Goal: Information Seeking & Learning: Learn about a topic

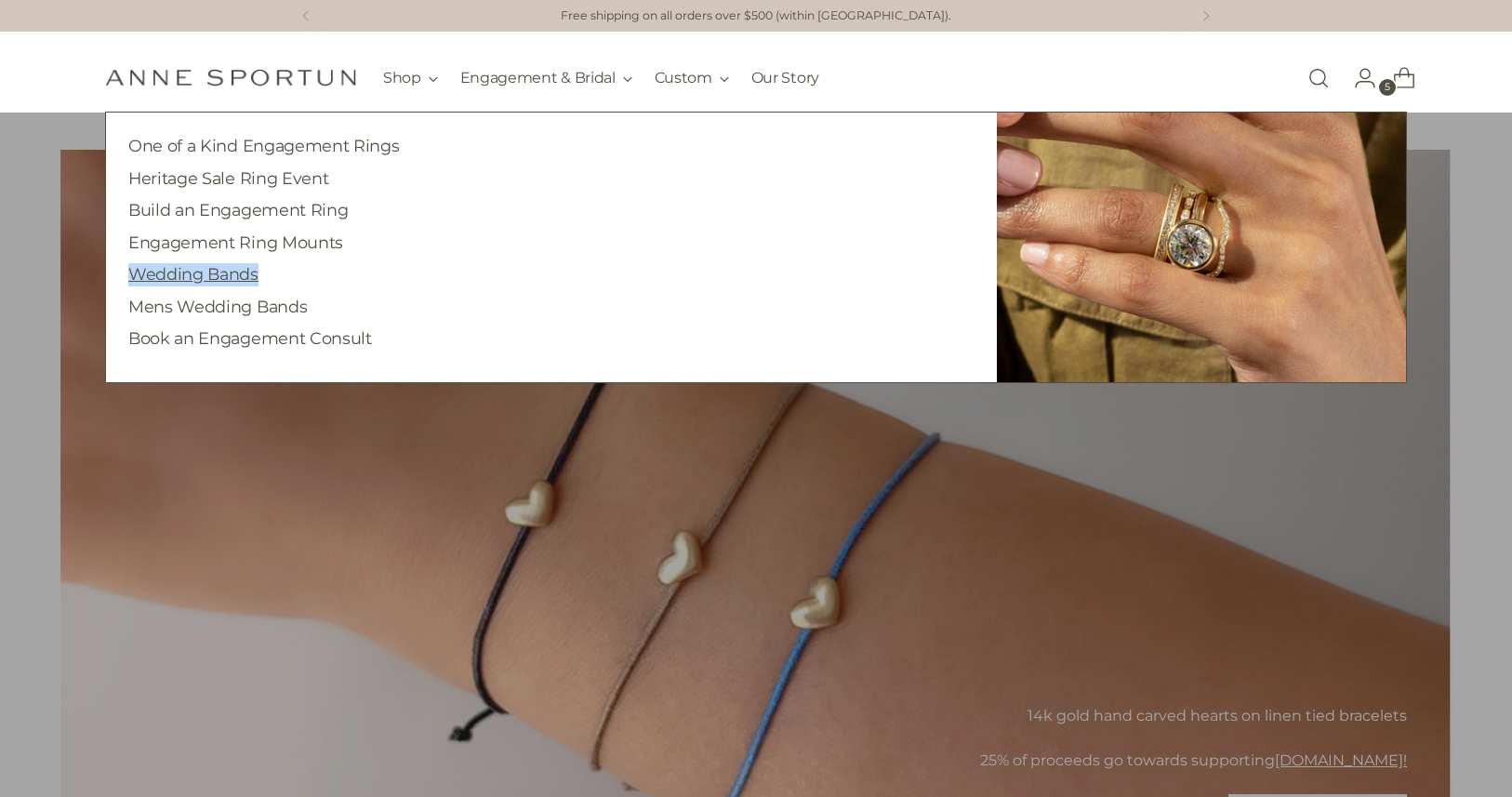
click at [205, 272] on link "Wedding Bands" at bounding box center [193, 274] width 130 height 20
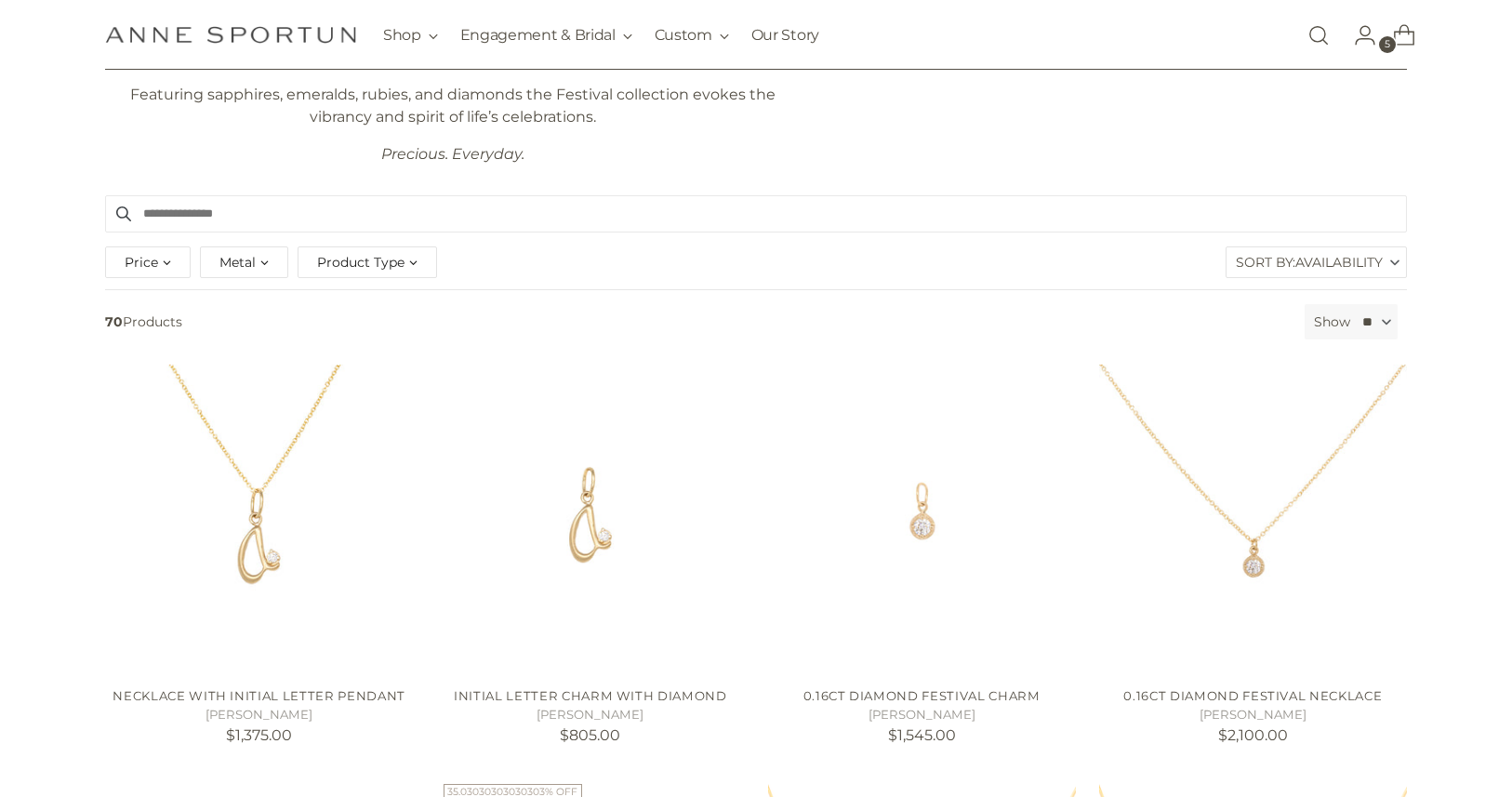
scroll to position [177, 0]
click at [0, 0] on img "0.16ct Diamond Festival Necklace" at bounding box center [0, 0] width 0 height 0
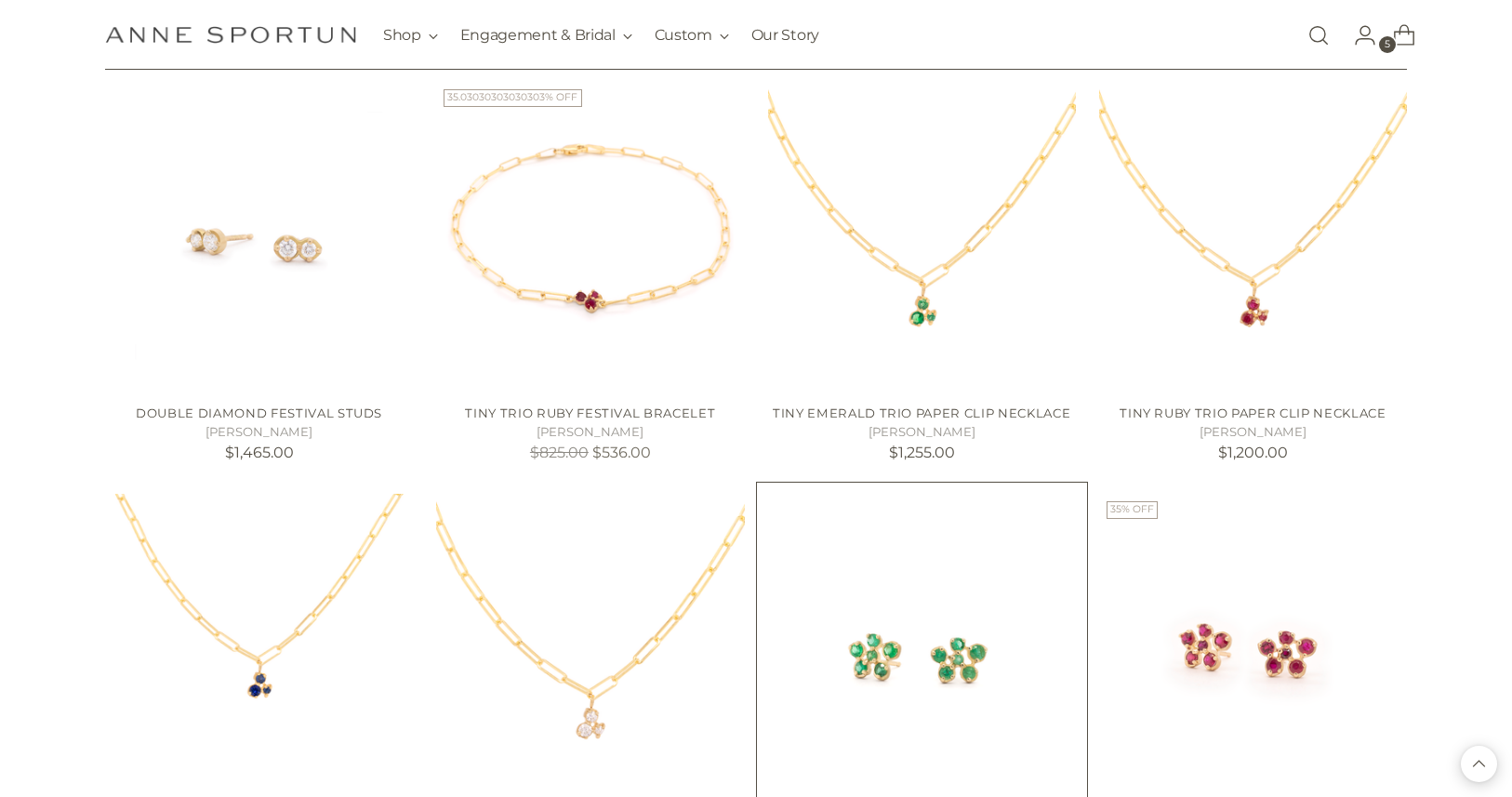
scroll to position [1917, 0]
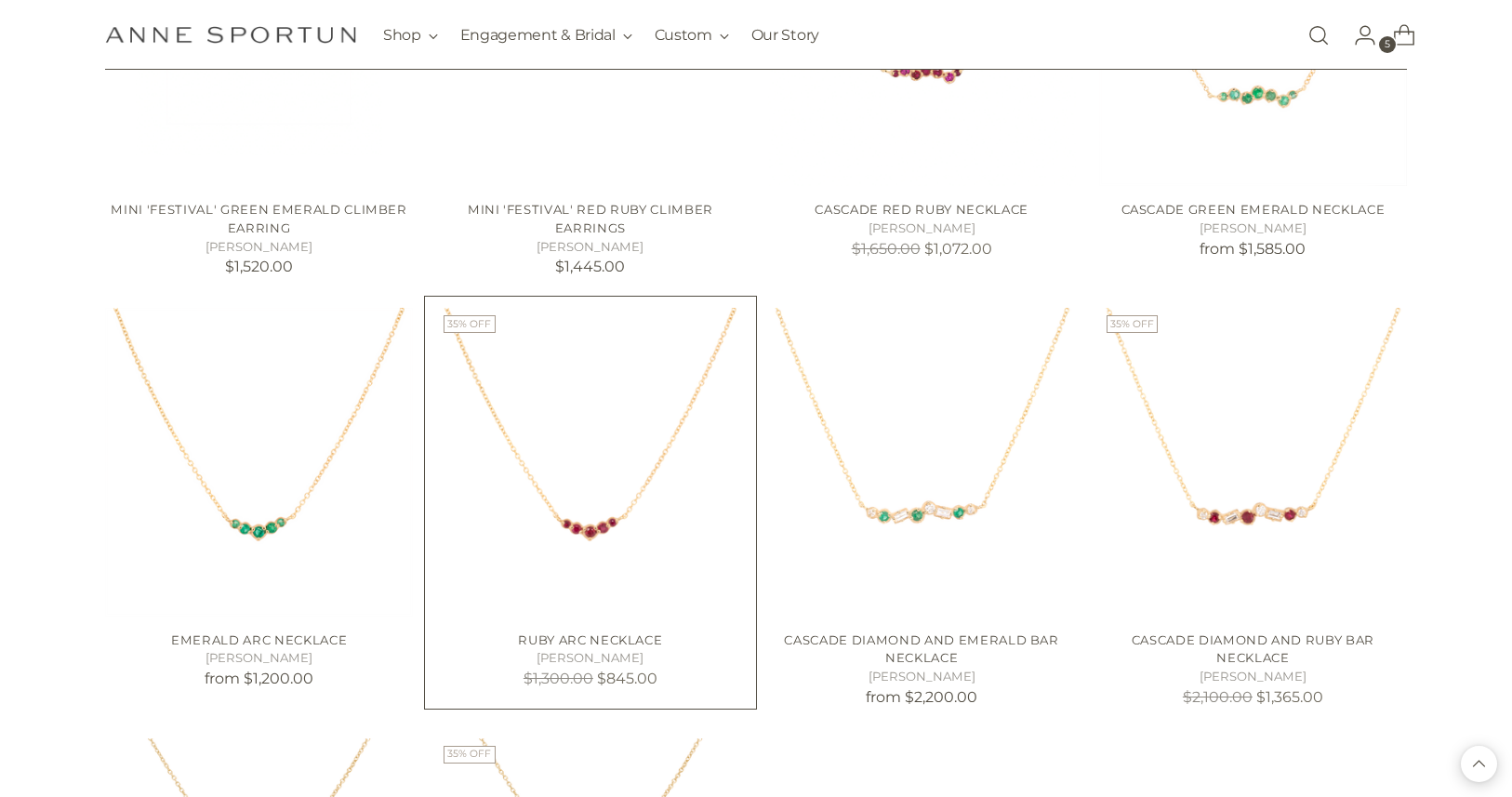
click at [0, 0] on img "Ruby Arc Necklace" at bounding box center [0, 0] width 0 height 0
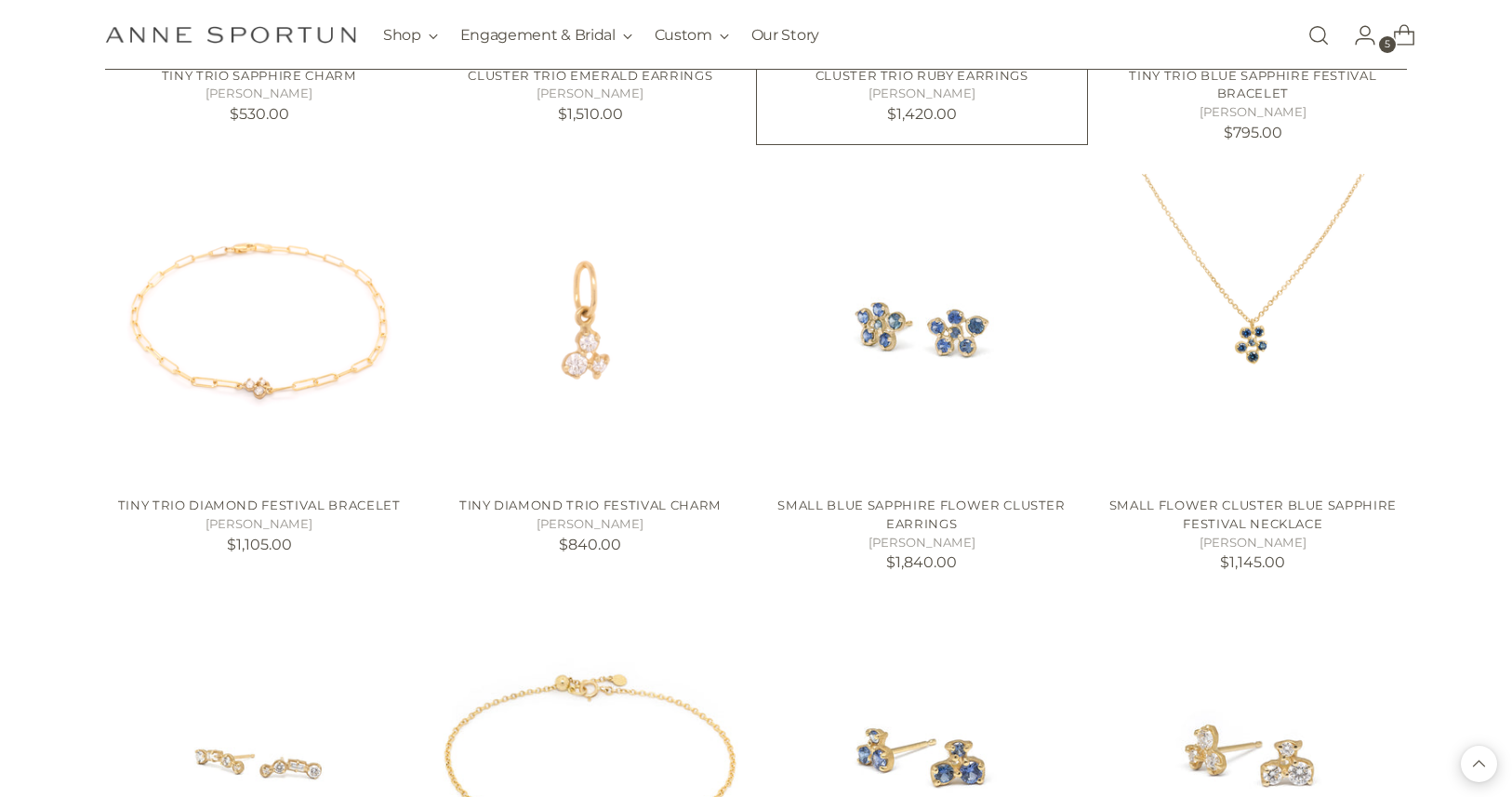
scroll to position [3344, 0]
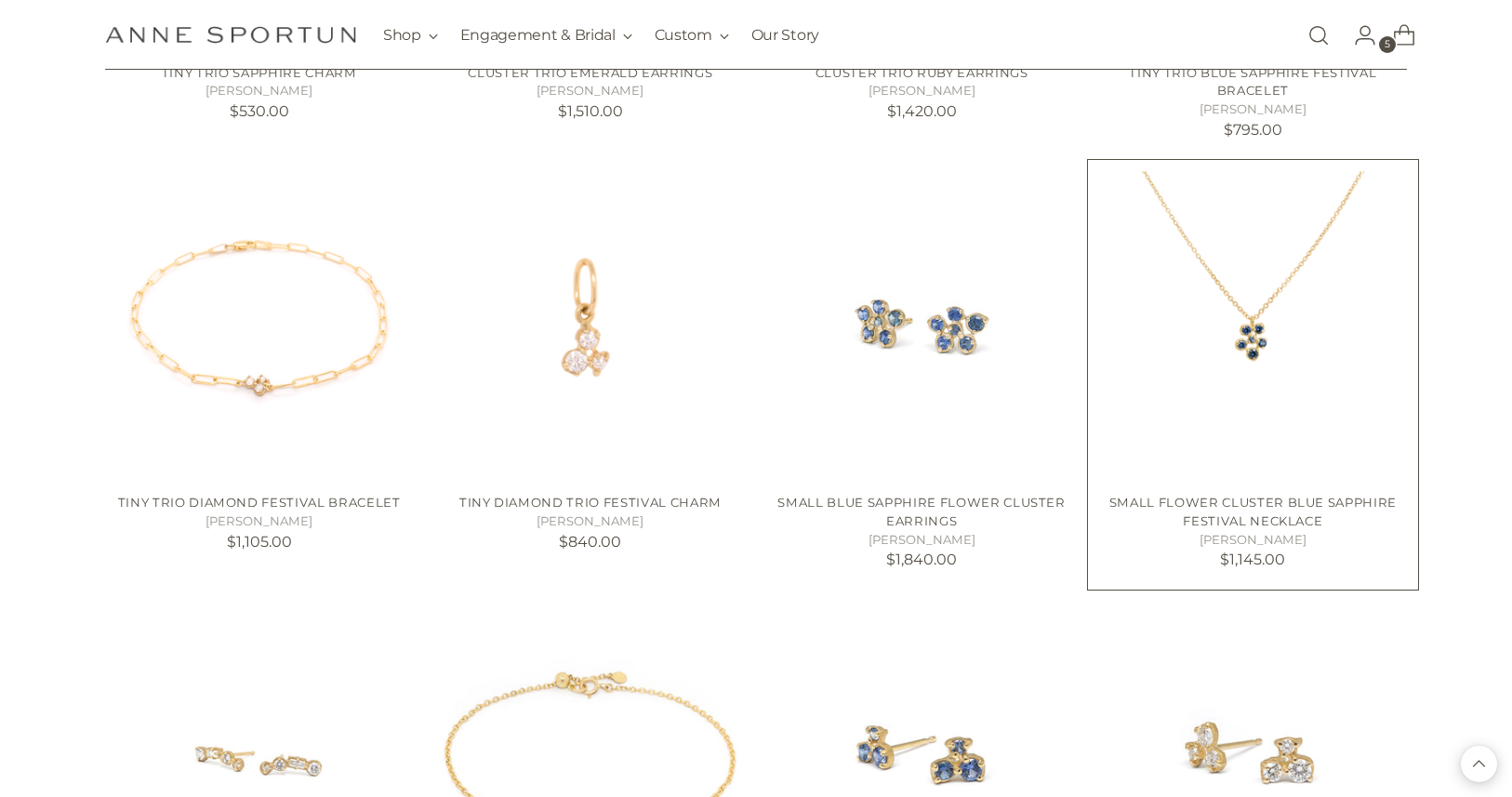
click at [0, 0] on img "Small Flower Cluster Blue Sapphire Festival Necklace" at bounding box center [0, 0] width 0 height 0
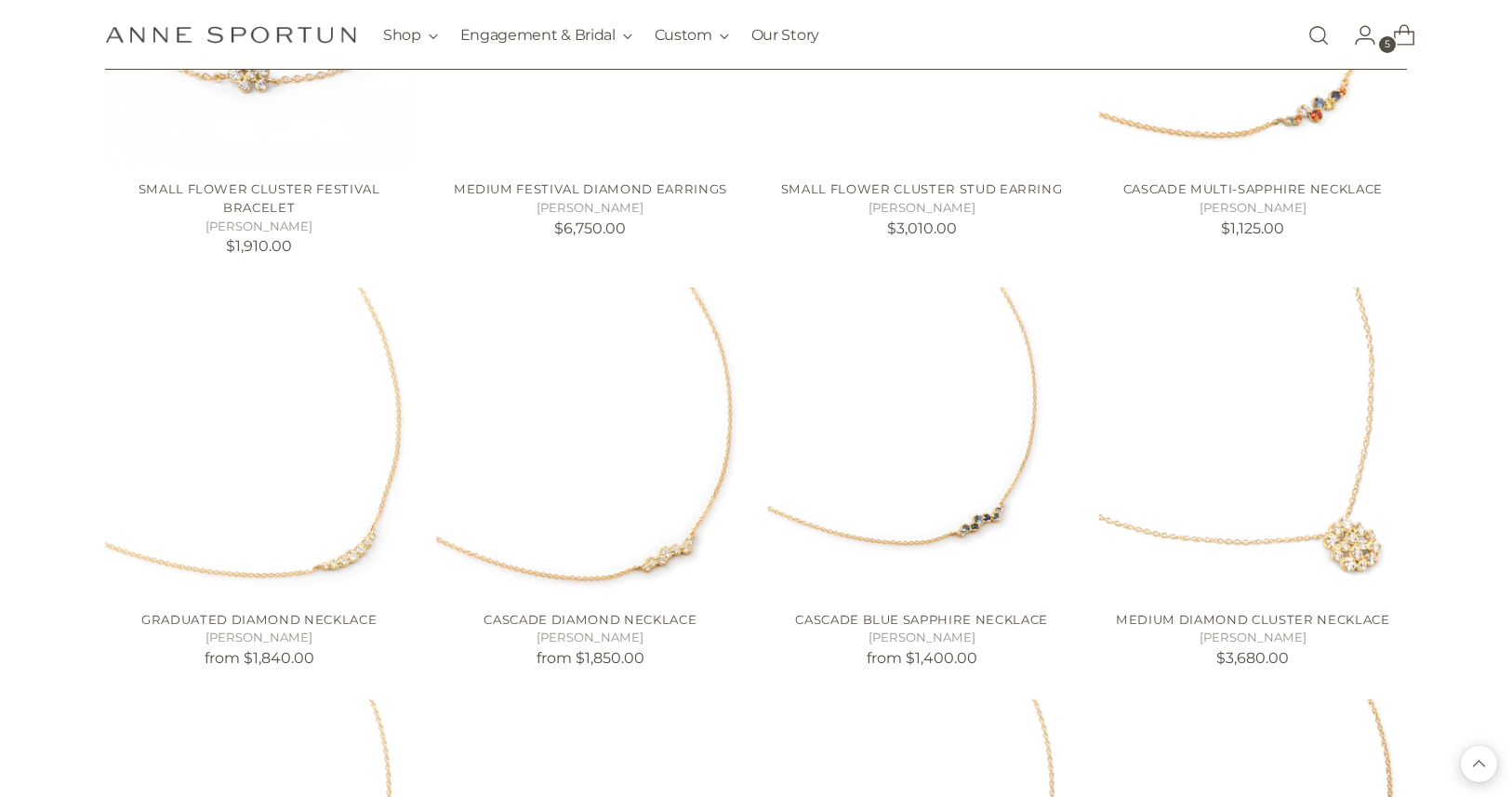
scroll to position [5358, 0]
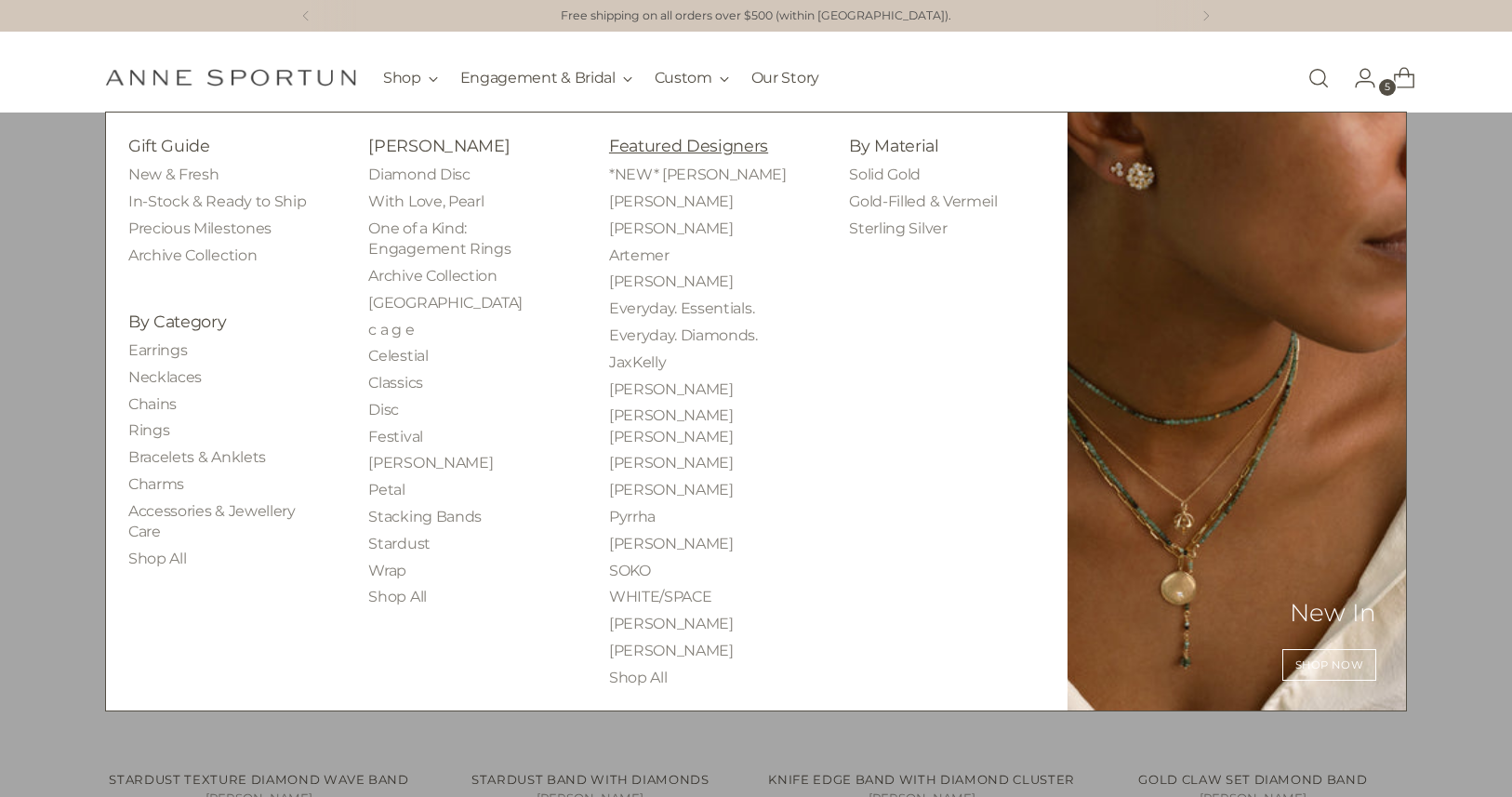
click at [634, 145] on link "Featured Designers" at bounding box center [688, 146] width 159 height 20
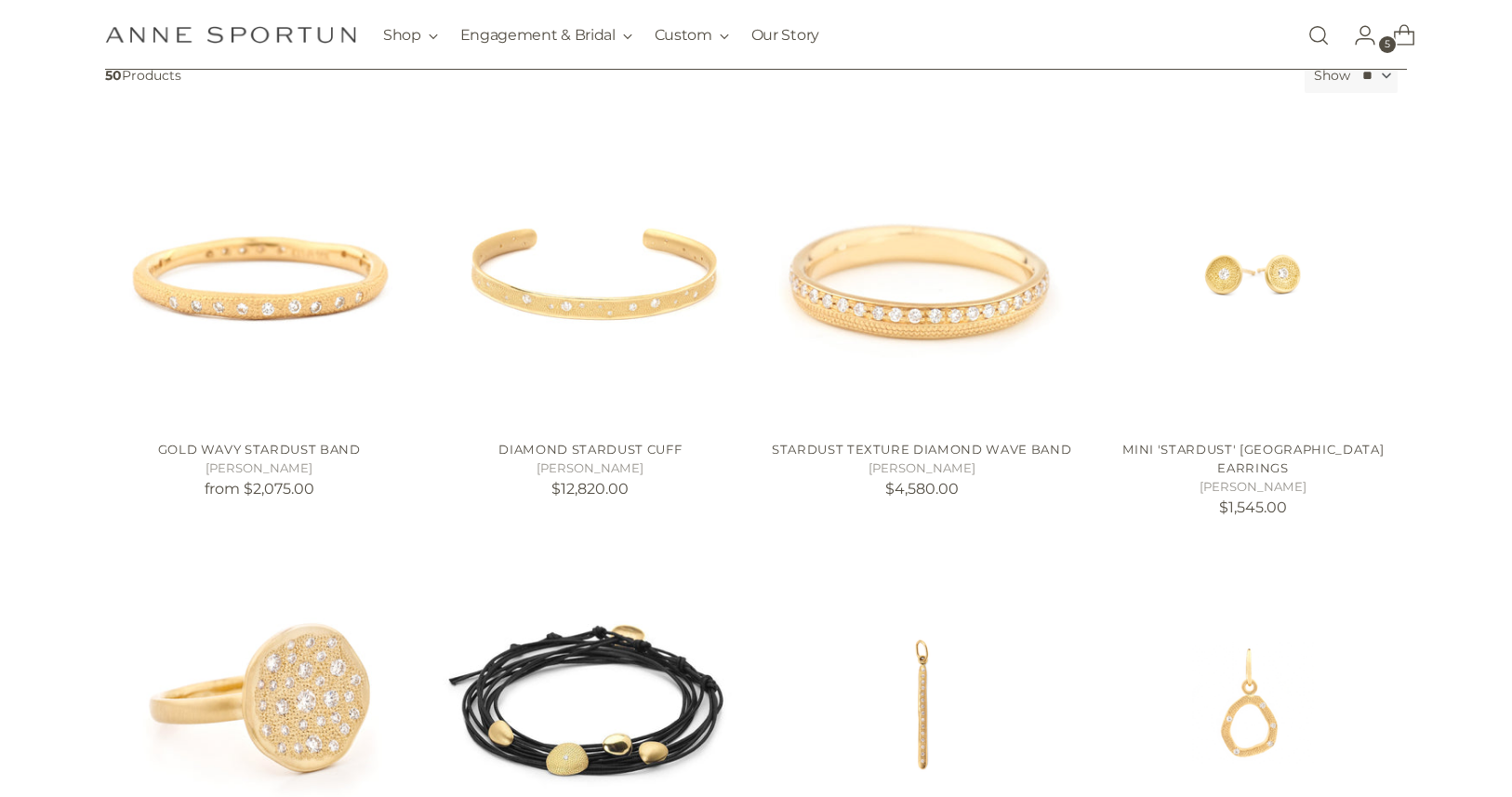
scroll to position [352, 0]
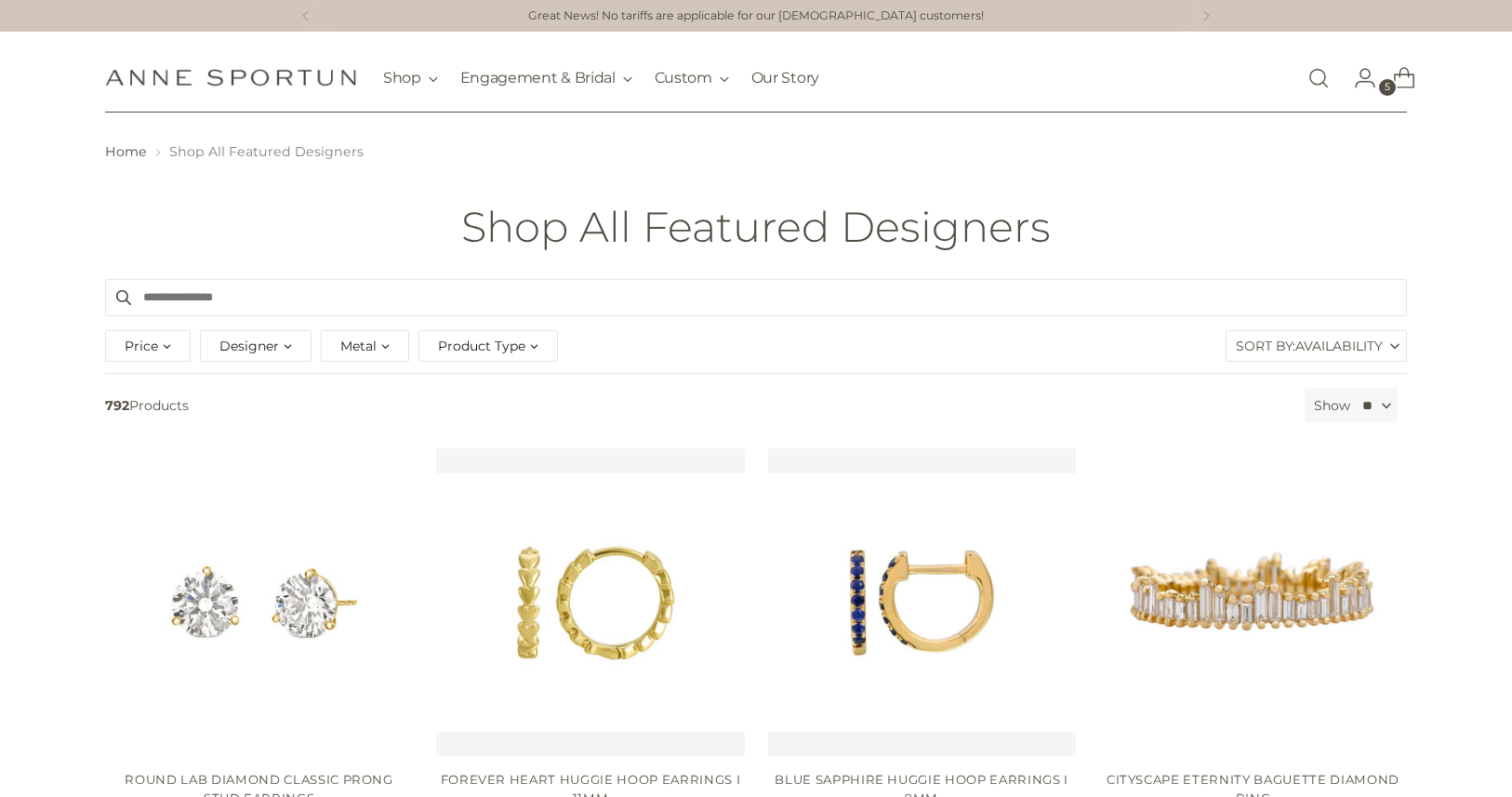
click at [1314, 61] on link "Open search modal" at bounding box center [1319, 78] width 37 height 37
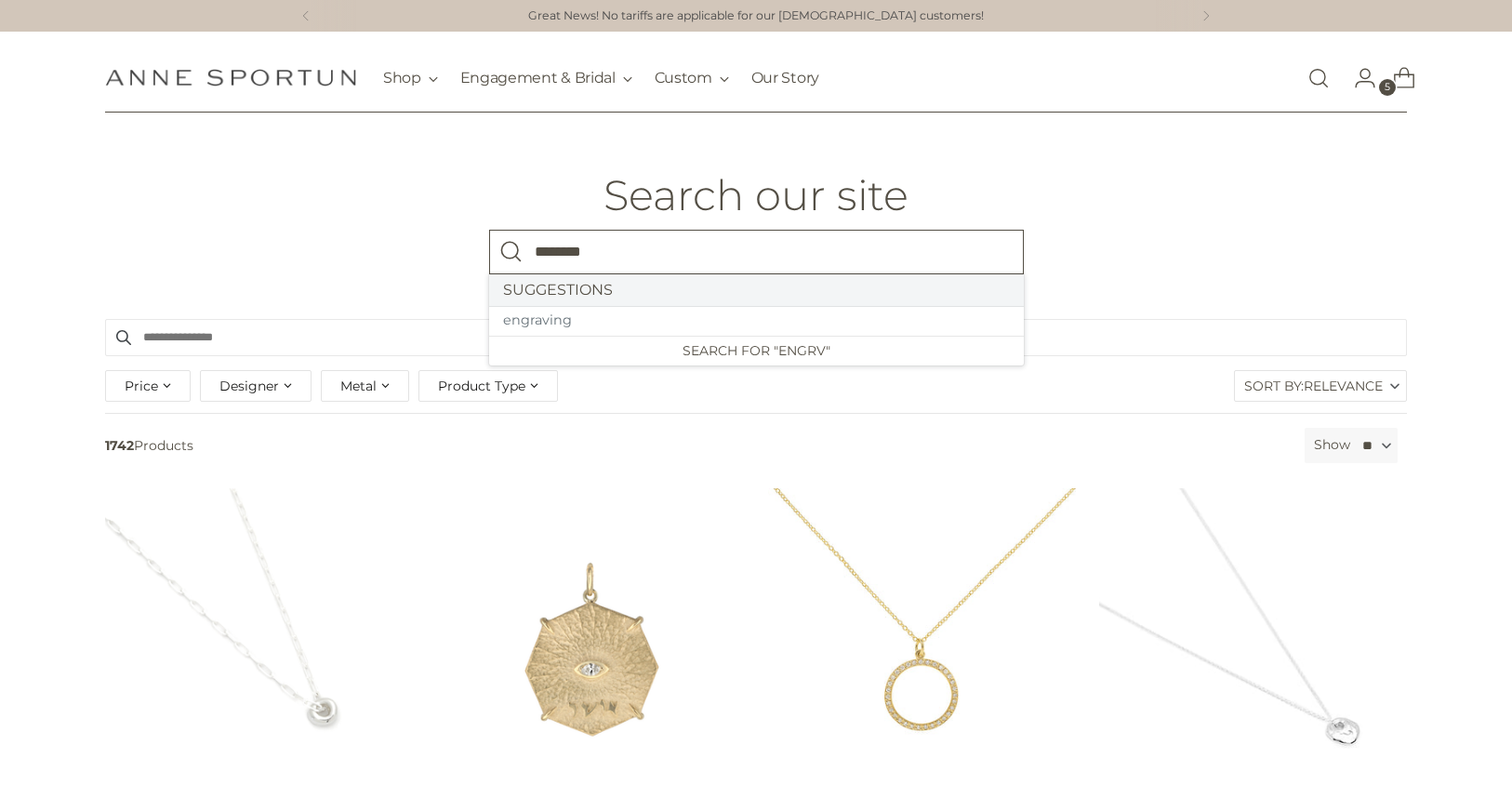
type input "********"
click at [490, 230] on button "Search" at bounding box center [512, 253] width 45 height 45
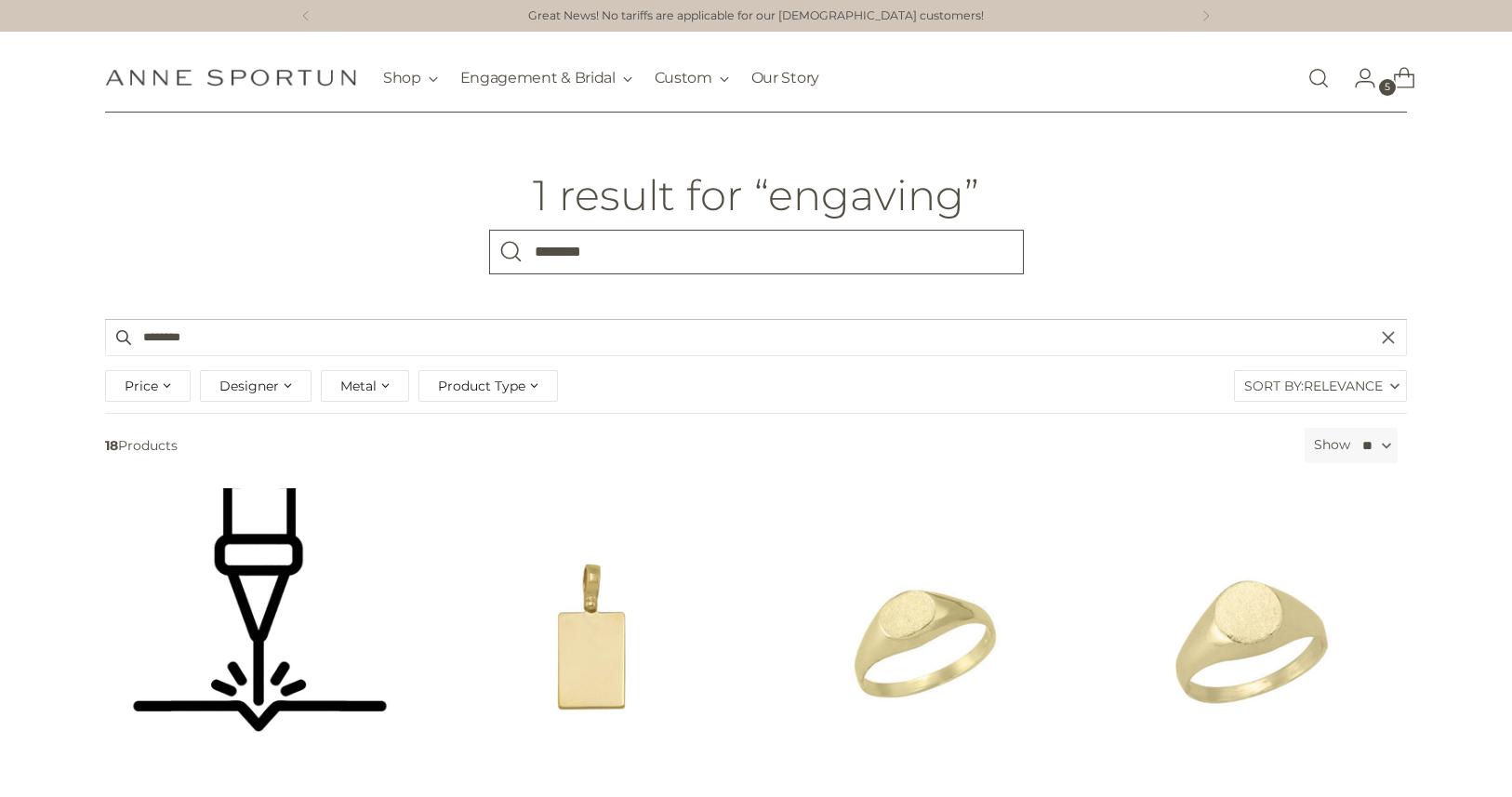
click at [557, 254] on input "********" at bounding box center [757, 253] width 535 height 45
type input "*********"
click at [490, 230] on button "Search" at bounding box center [512, 253] width 45 height 45
click at [0, 0] on img "ENGRAVING - LASER" at bounding box center [0, 0] width 0 height 0
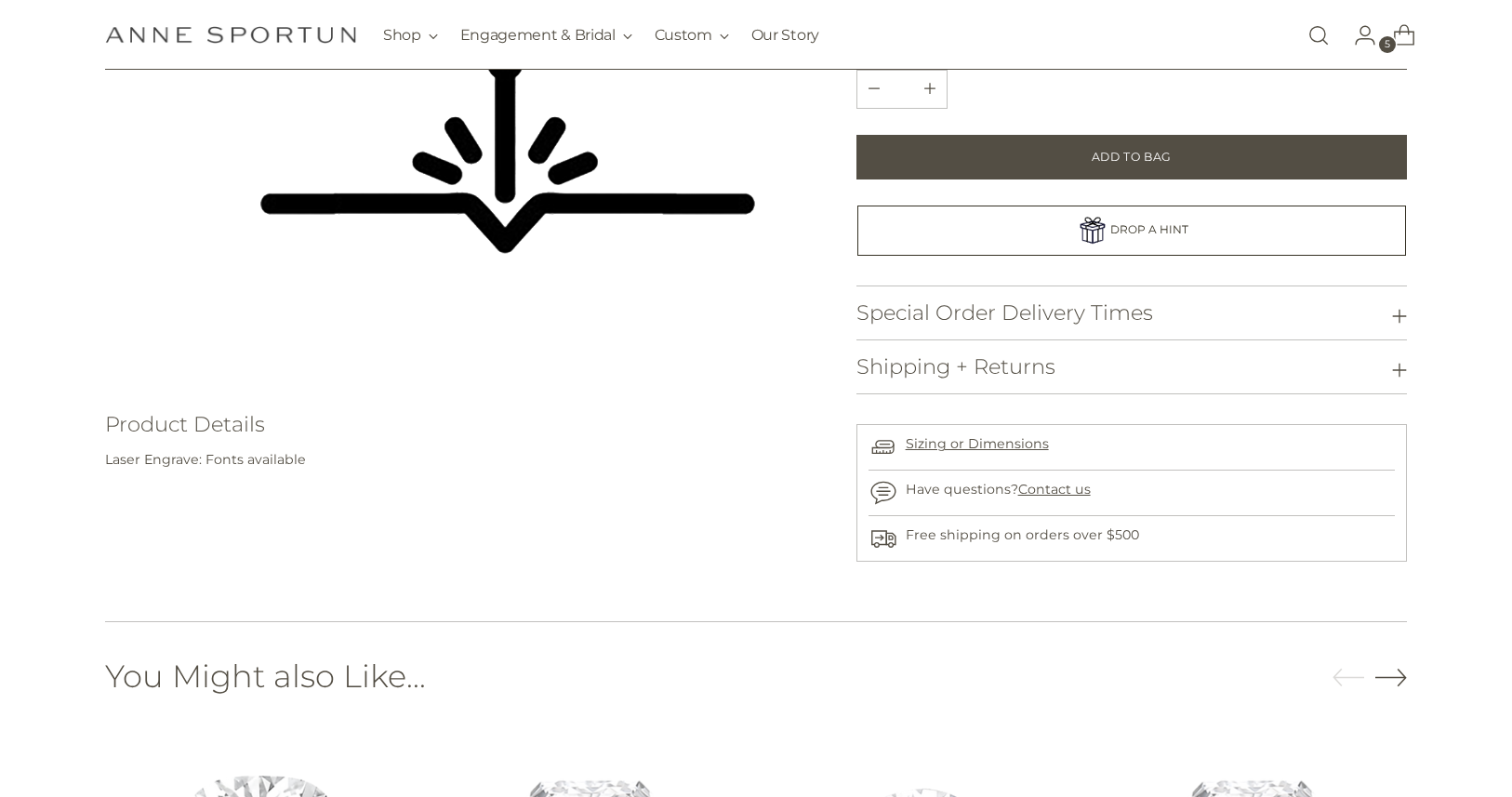
scroll to position [417, 0]
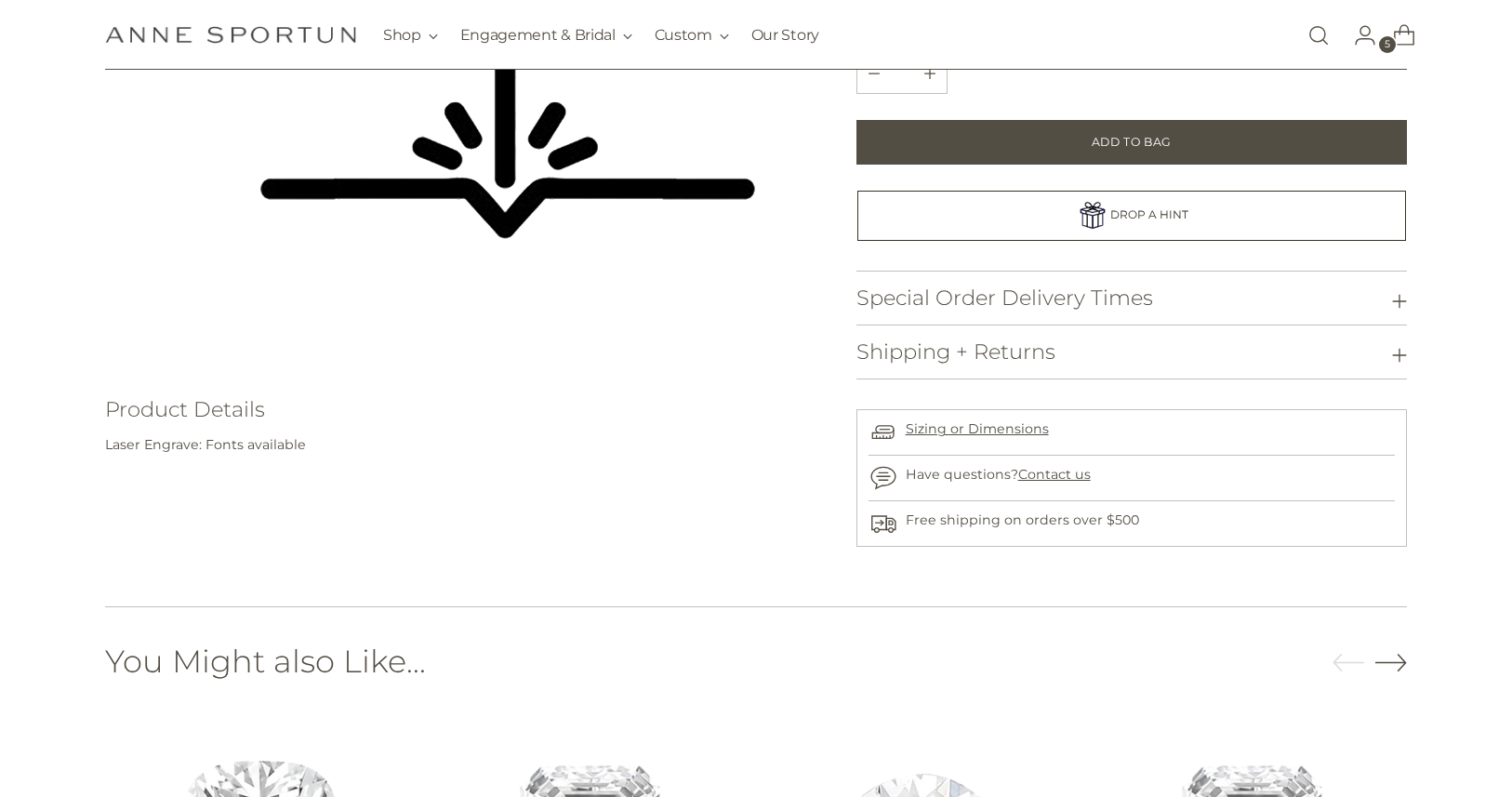
click at [961, 302] on h3 "Special Order Delivery Times" at bounding box center [1005, 299] width 297 height 23
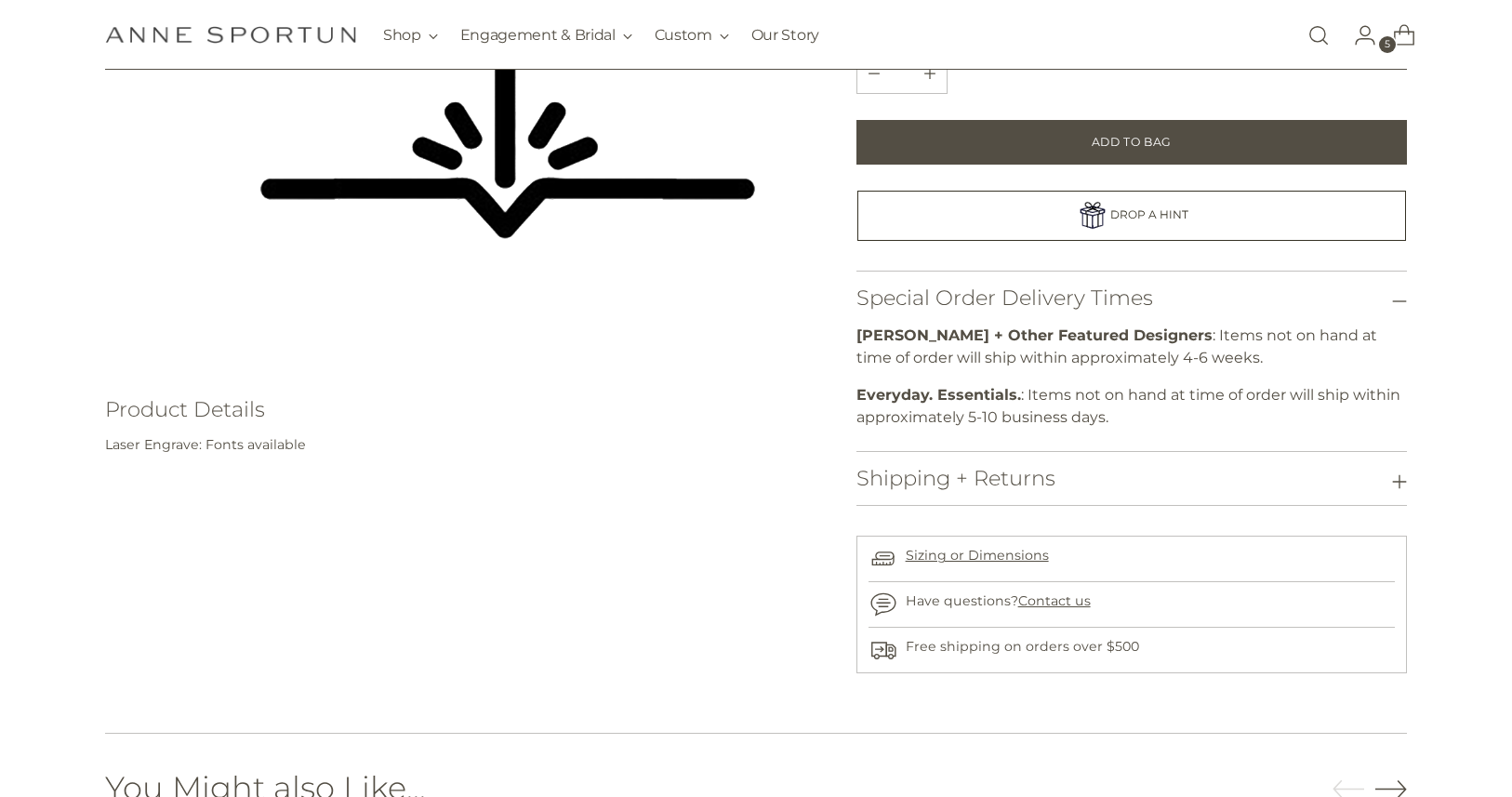
click at [1005, 478] on h3 "Shipping + Returns" at bounding box center [956, 479] width 199 height 23
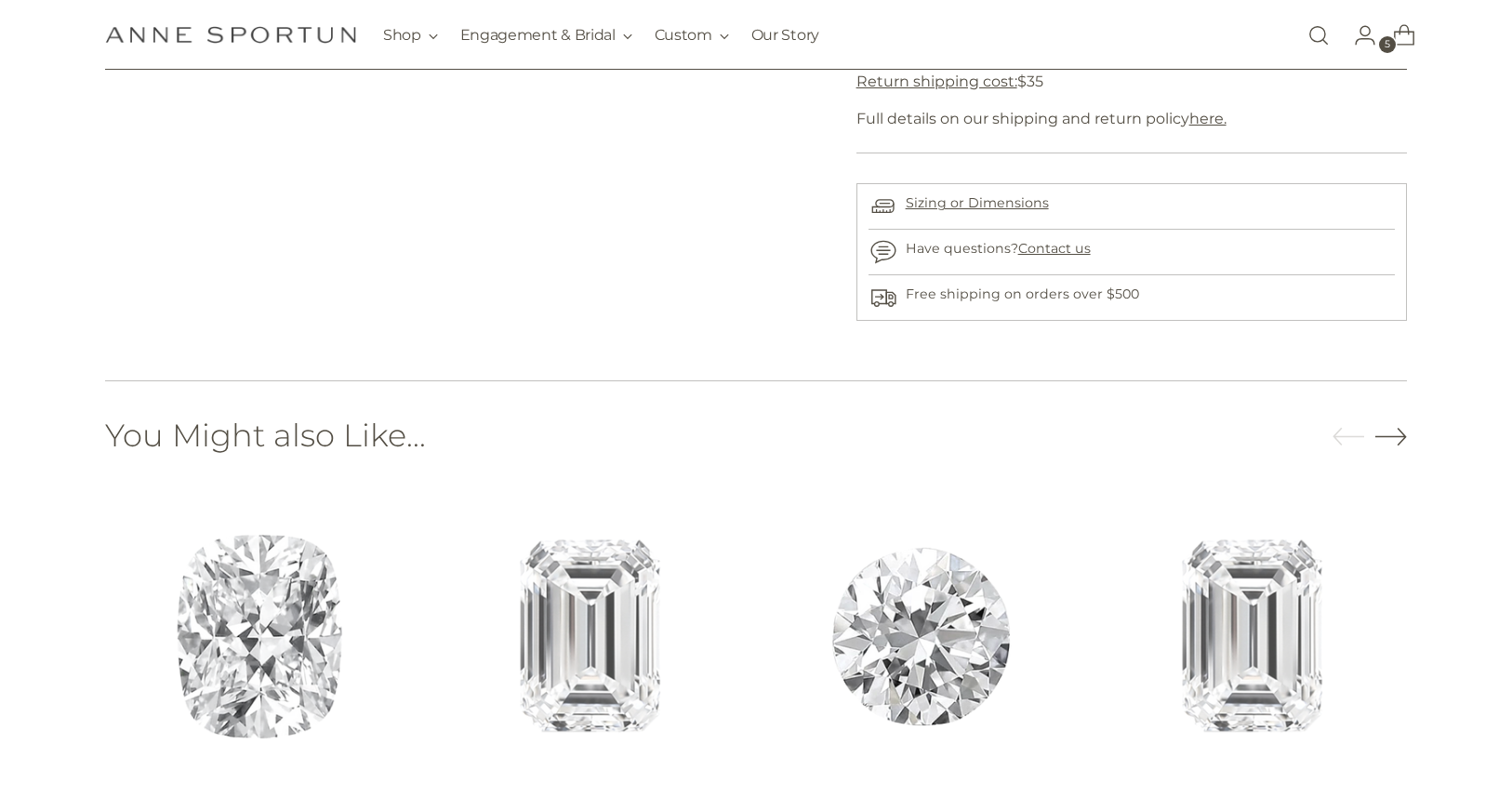
scroll to position [1617, 0]
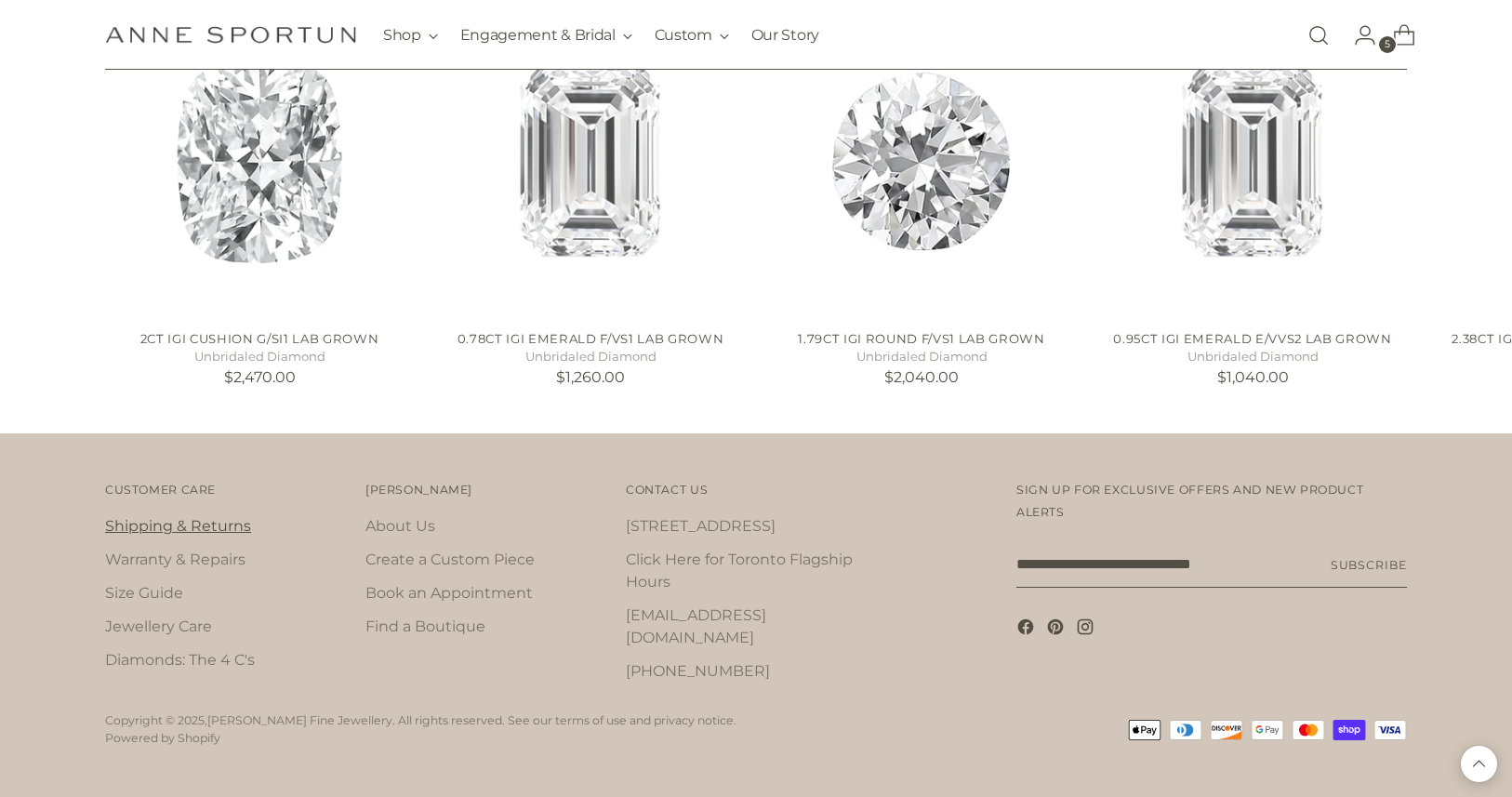
click at [143, 535] on link "Shipping & Returns" at bounding box center [177, 526] width 146 height 18
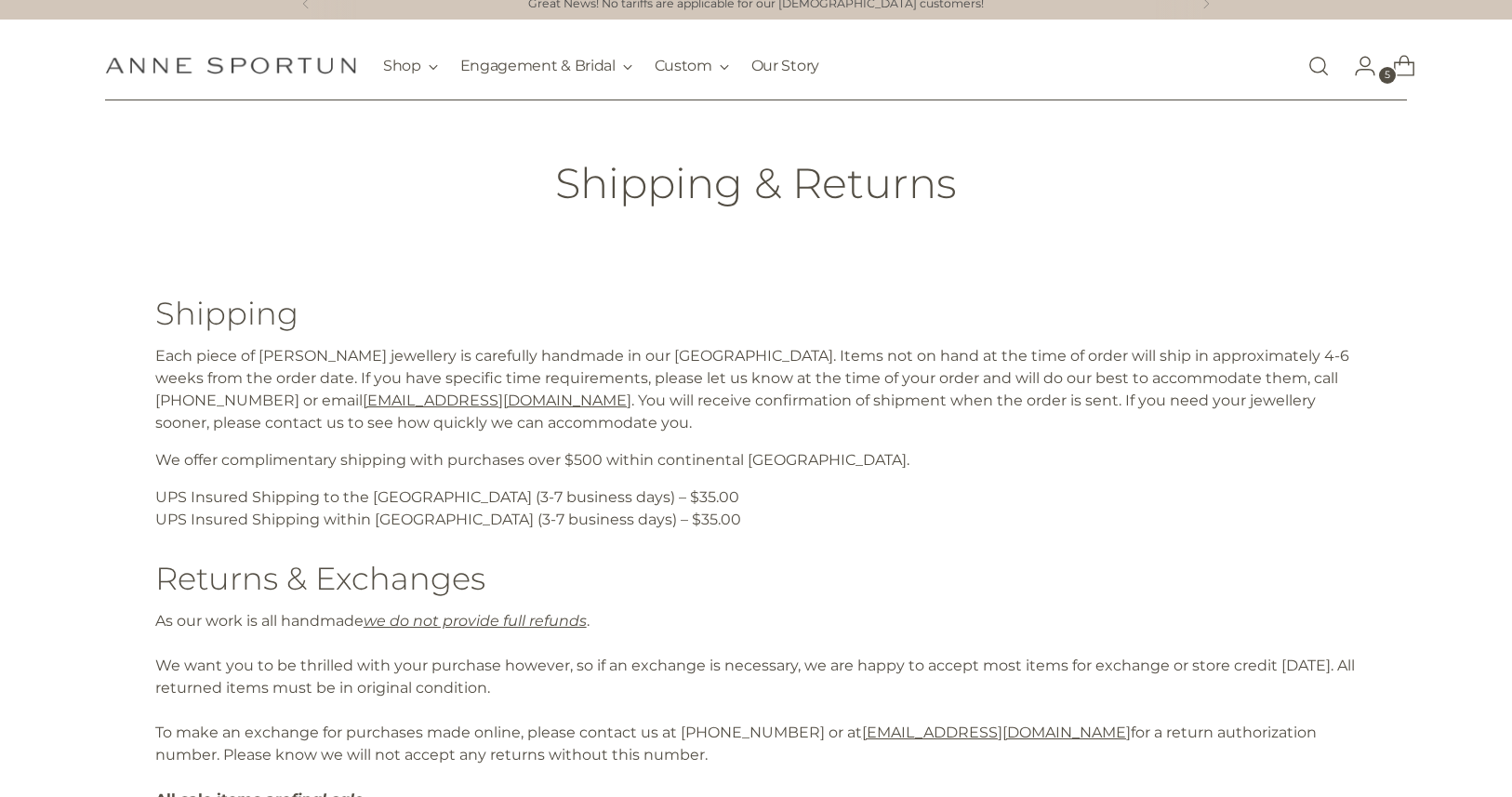
scroll to position [8, 0]
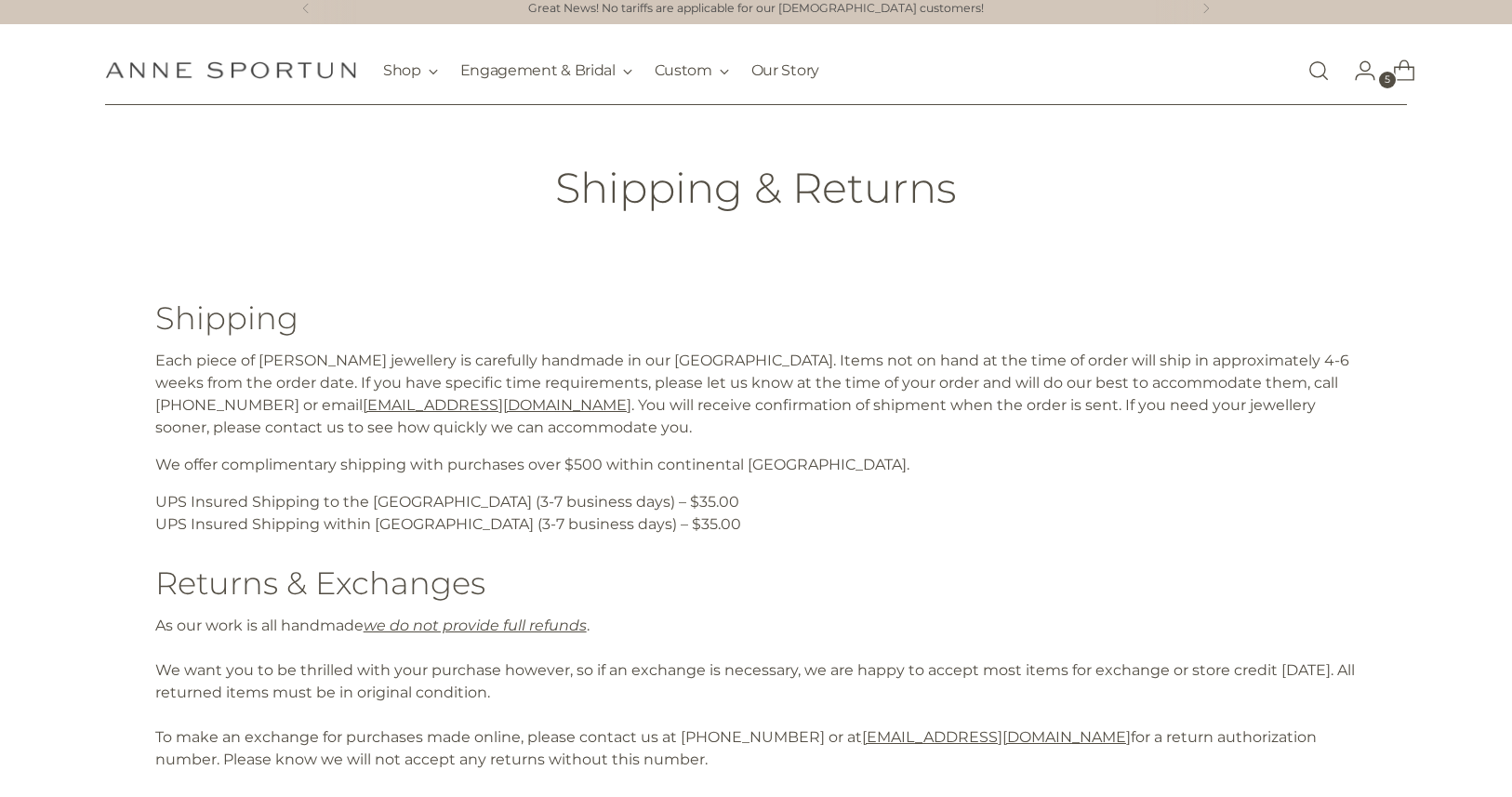
drag, startPoint x: 776, startPoint y: 352, endPoint x: 776, endPoint y: 374, distance: 22.0
click at [776, 374] on p "Each piece of Anne Sportun jewellery is carefully handmade in our Toronto studi…" at bounding box center [757, 394] width 1203 height 89
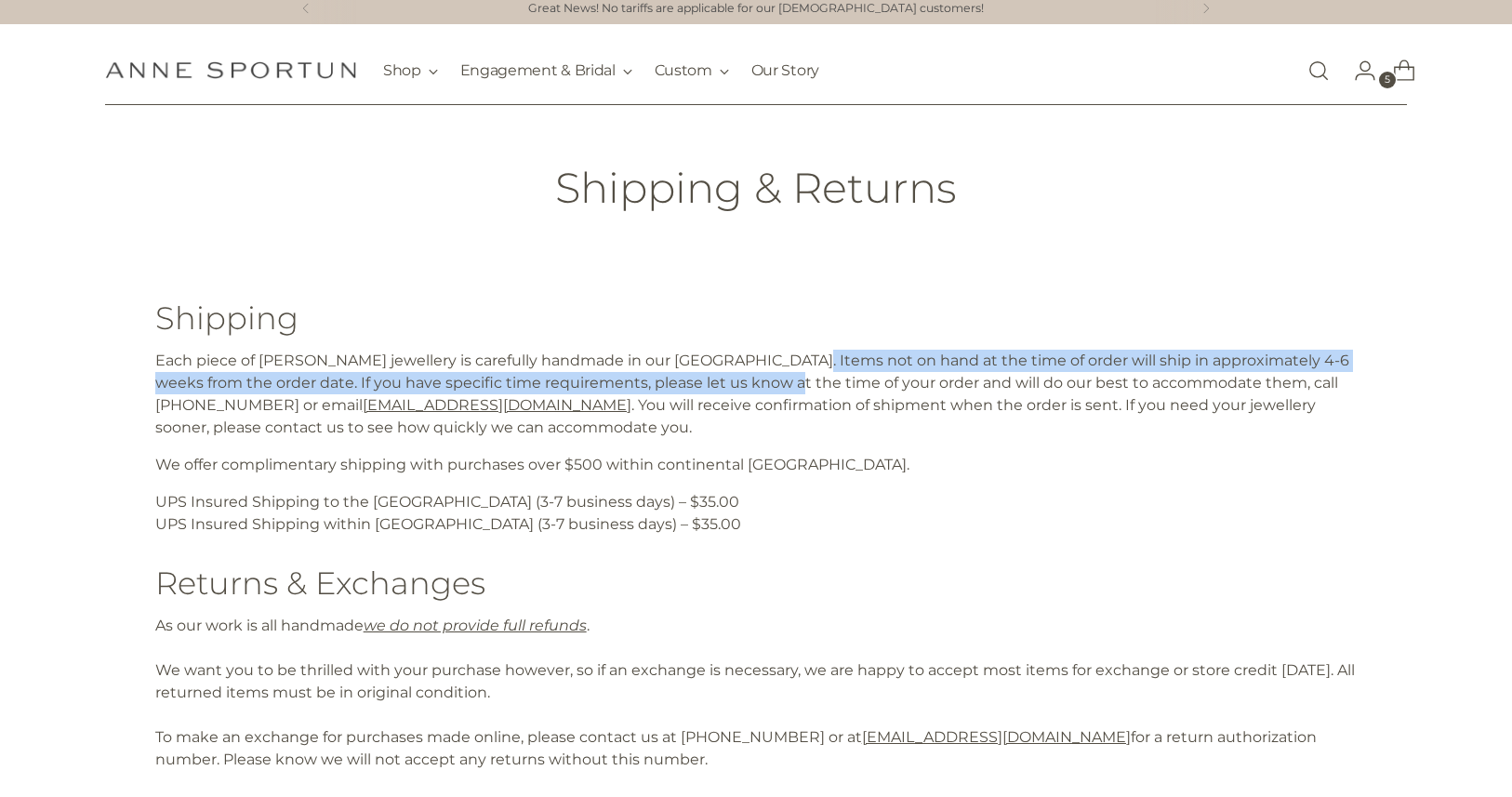
click at [776, 374] on p "Each piece of Anne Sportun jewellery is carefully handmade in our Toronto studi…" at bounding box center [757, 394] width 1203 height 89
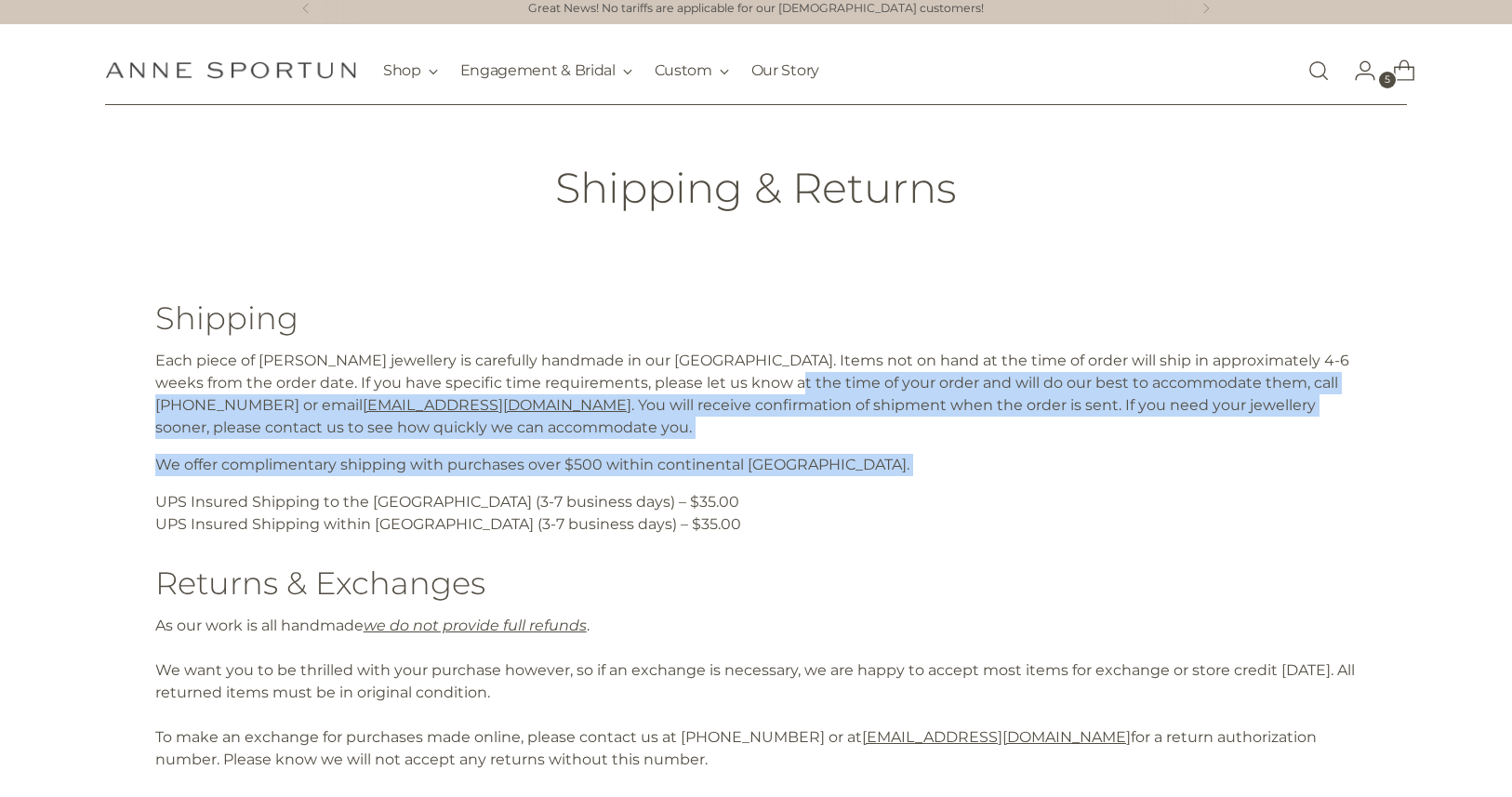
drag, startPoint x: 776, startPoint y: 374, endPoint x: 774, endPoint y: 499, distance: 125.0
click at [776, 499] on div "Shipping Each piece of Anne Sportun jewellery is carefully handmade in our Toro…" at bounding box center [757, 782] width 1203 height 1068
click at [774, 499] on p "UPS Insured Shipping to the US (3-7 business days) – $35.00 UPS Insured Shippin…" at bounding box center [757, 513] width 1203 height 45
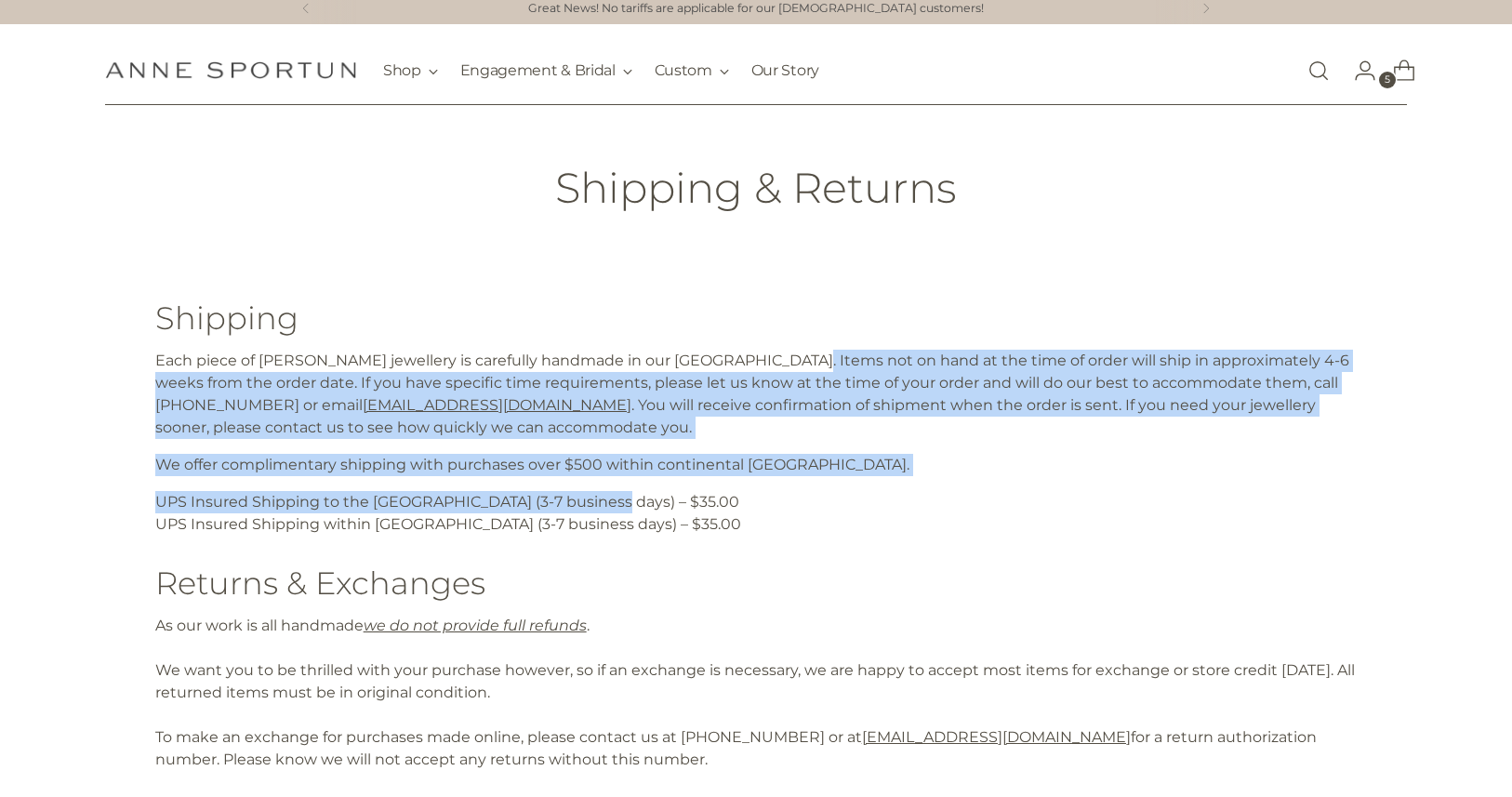
drag, startPoint x: 774, startPoint y: 499, endPoint x: 780, endPoint y: 323, distance: 176.1
click at [780, 324] on div "Shipping Each piece of Anne Sportun jewellery is carefully handmade in our Toro…" at bounding box center [757, 782] width 1203 height 1068
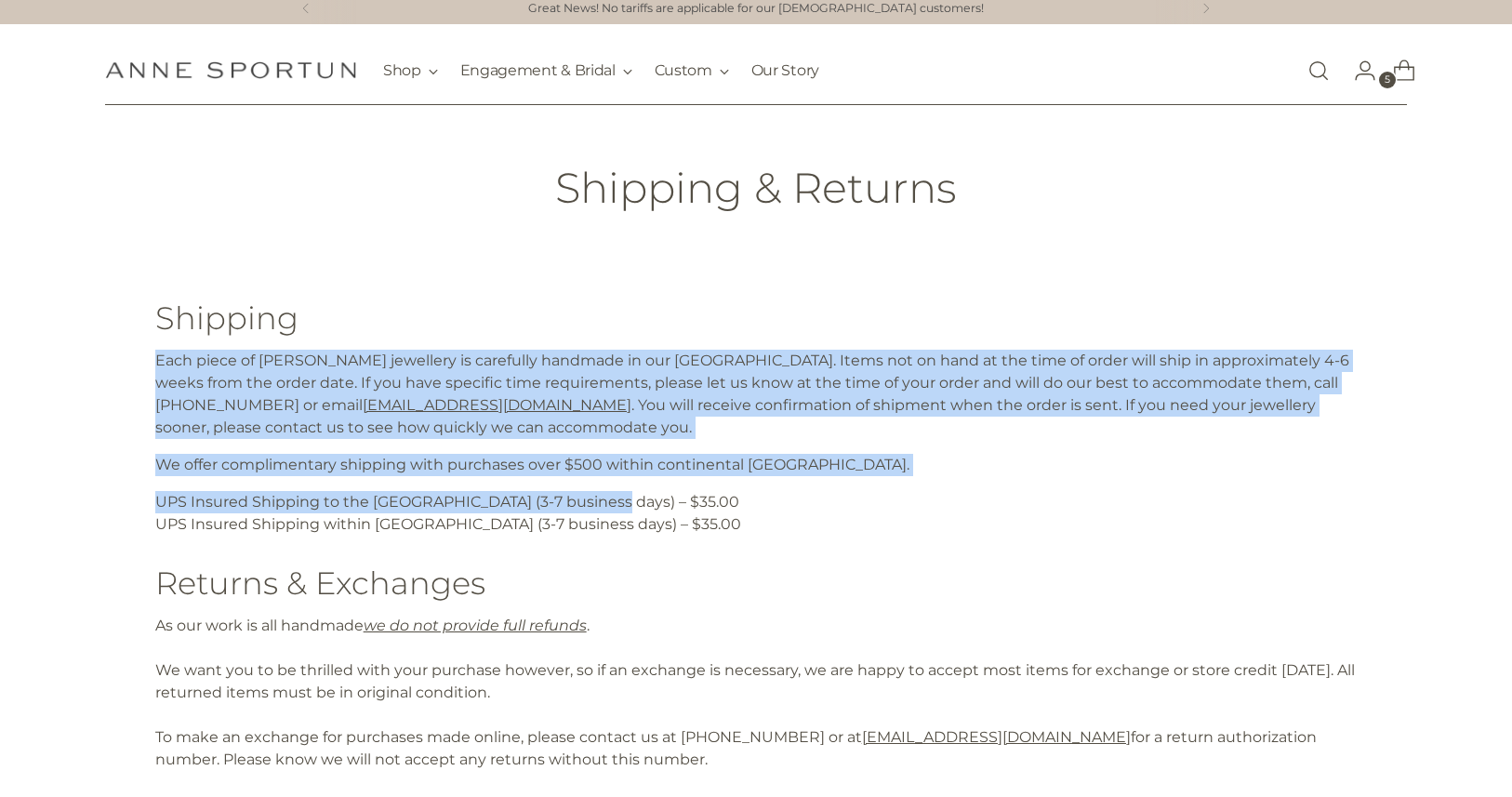
click at [780, 323] on h3 "Shipping" at bounding box center [757, 317] width 1203 height 34
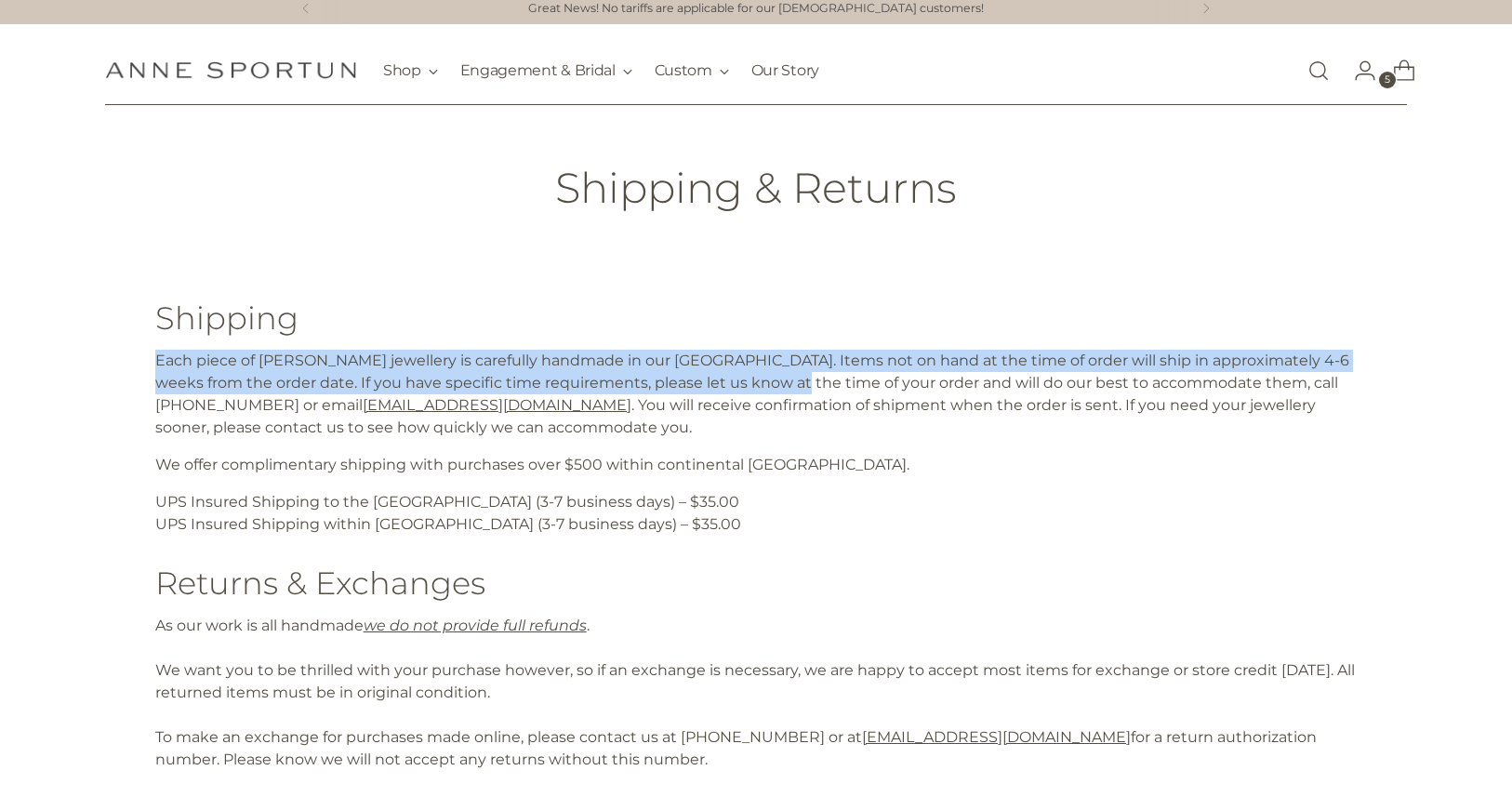
drag, startPoint x: 780, startPoint y: 323, endPoint x: 780, endPoint y: 413, distance: 90.0
click at [780, 413] on div "Shipping Each piece of Anne Sportun jewellery is carefully handmade in our Toro…" at bounding box center [757, 782] width 1203 height 1068
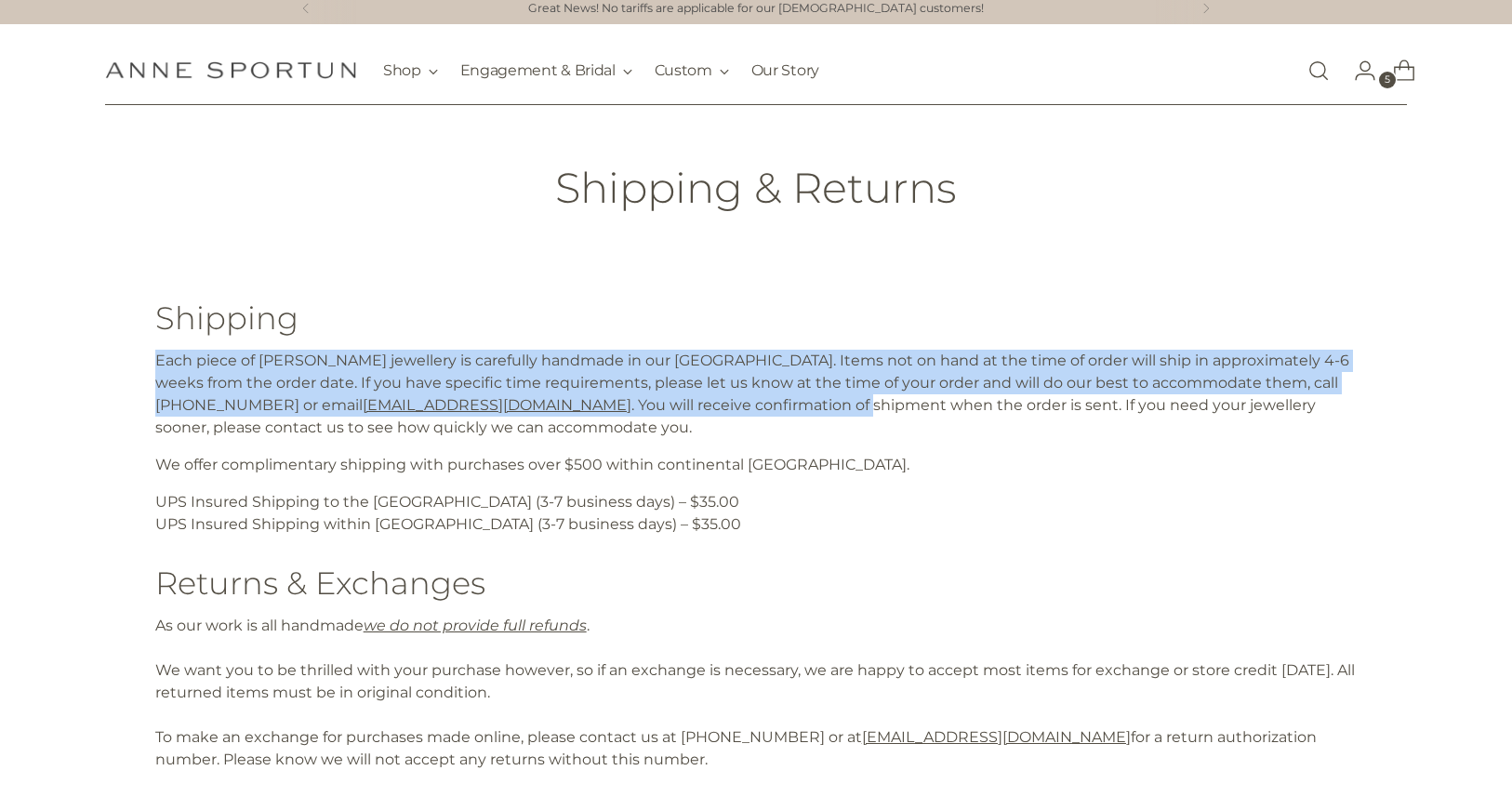
click at [780, 413] on p "Each piece of Anne Sportun jewellery is carefully handmade in our Toronto studi…" at bounding box center [757, 394] width 1203 height 89
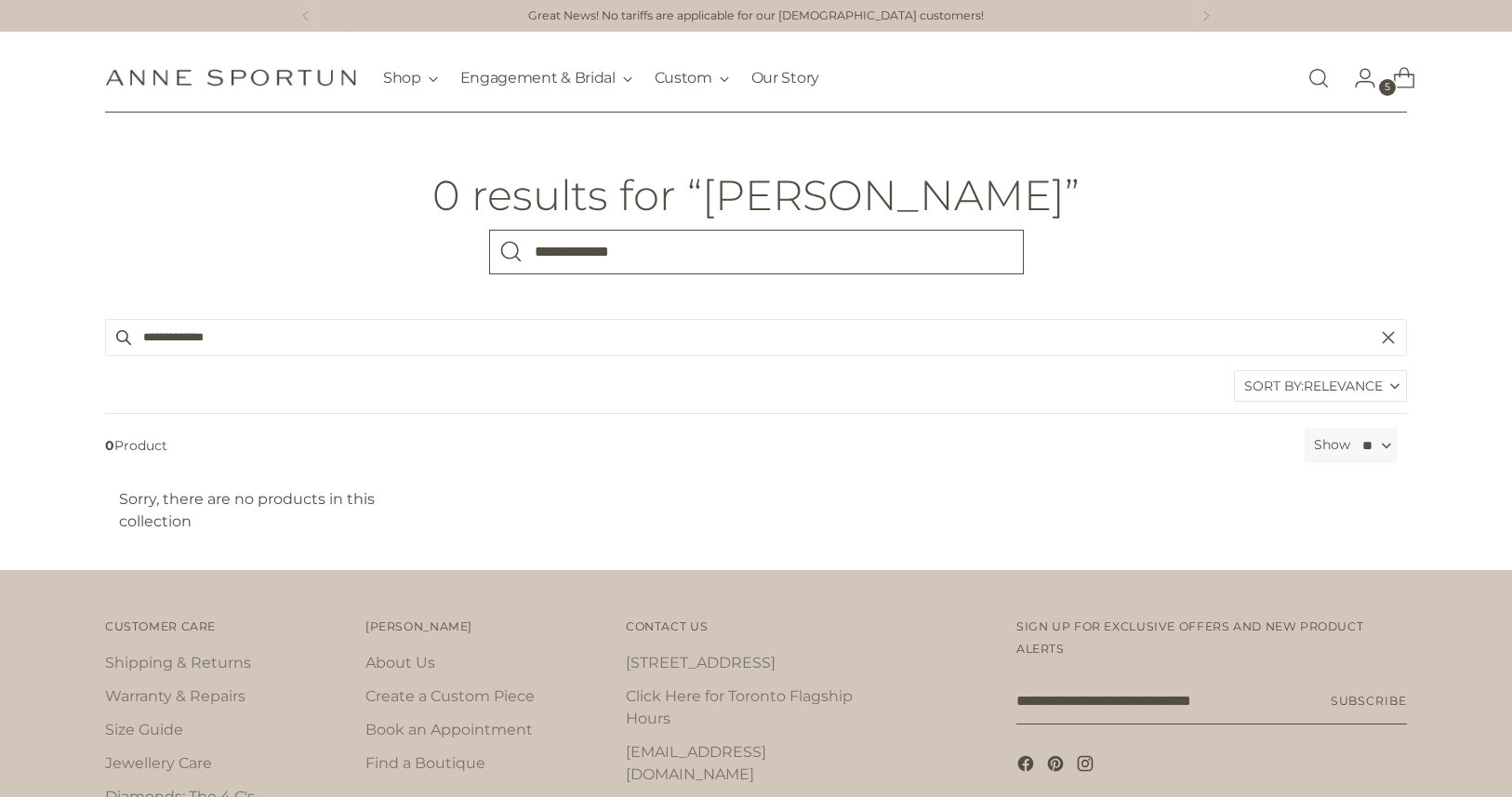
click at [676, 263] on input "**********" at bounding box center [757, 253] width 535 height 45
type input "**********"
click at [490, 230] on button "Search" at bounding box center [512, 253] width 45 height 45
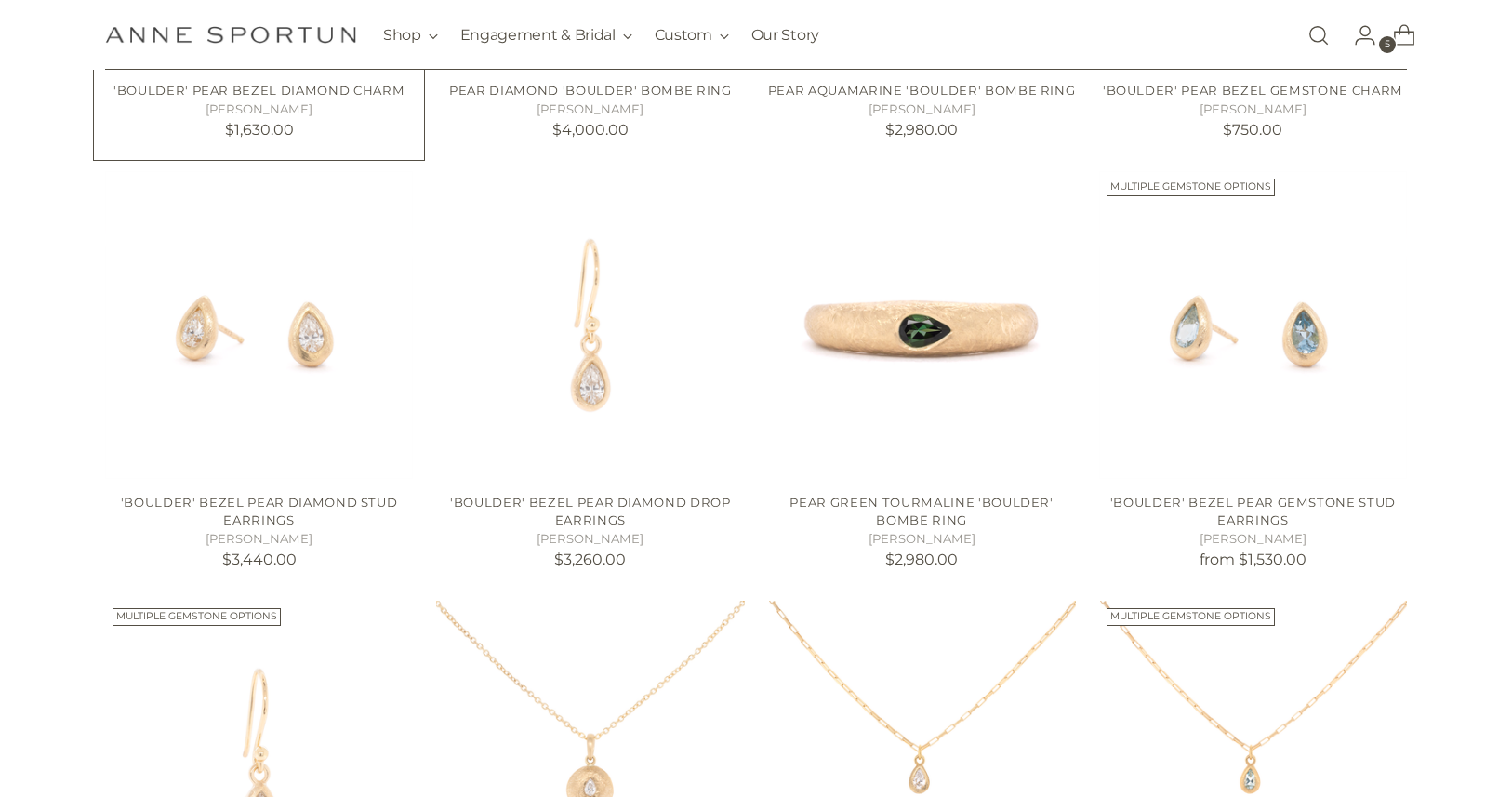
scroll to position [727, 0]
click at [0, 0] on img "'Boulder' Bezel Pear Diamond Stud Earrings" at bounding box center [0, 0] width 0 height 0
